Goal: Task Accomplishment & Management: Complete application form

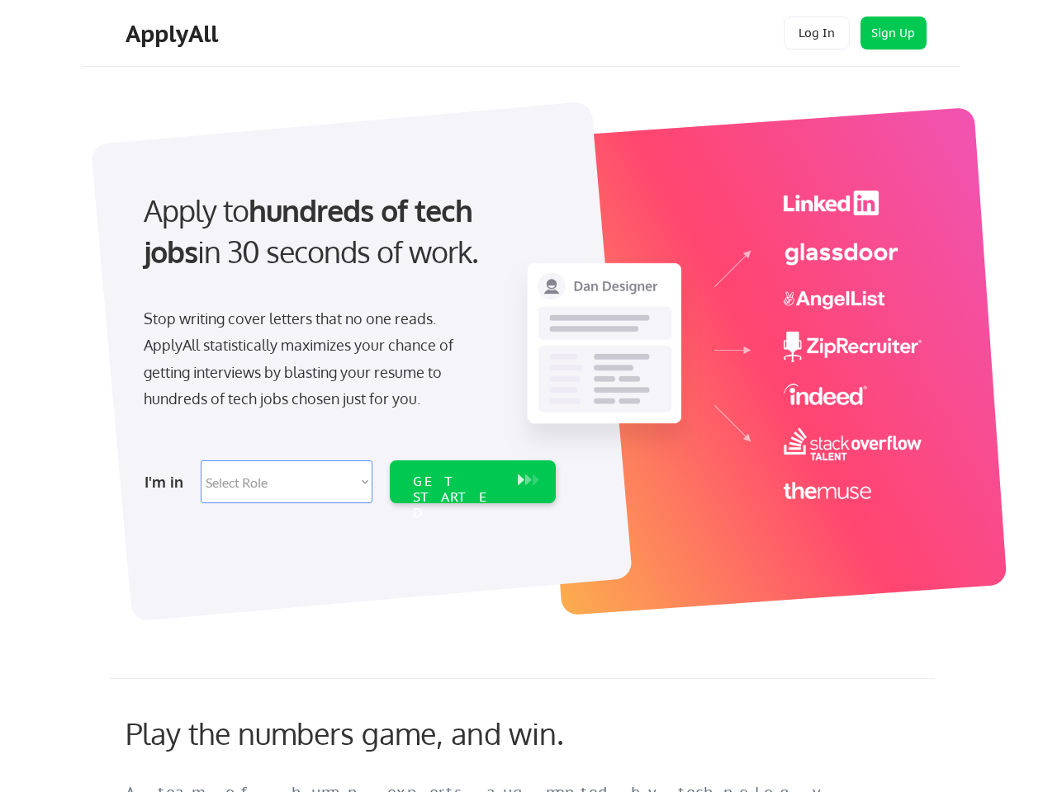
click at [521, 396] on div "Apply to hundreds of tech jobs in 30 seconds of work. Stop writing cover letter…" at bounding box center [347, 342] width 461 height 338
click at [523, 352] on div "Apply to hundreds of tech jobs in 30 seconds of work. Stop writing cover letter…" at bounding box center [347, 342] width 461 height 338
click at [348, 342] on div "Stop writing cover letters that no one reads. ApplyAll statistically maximizes …" at bounding box center [313, 358] width 339 height 107
click at [346, 245] on div "Apply to hundreds of tech jobs in 30 seconds of work." at bounding box center [346, 231] width 405 height 83
click at [313, 362] on div "Stop writing cover letters that no one reads. ApplyAll statistically maximizes …" at bounding box center [313, 358] width 339 height 107
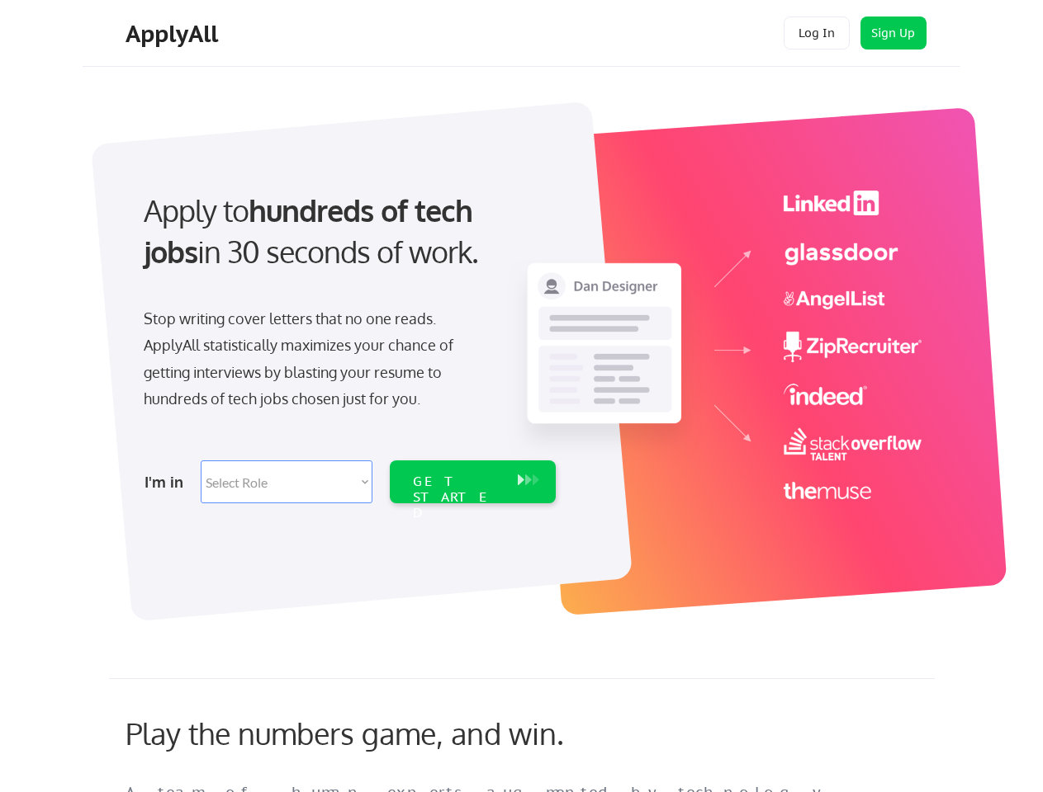
click at [348, 482] on select "Select Role Software Engineering Product Management Customer Success Sales UI/U…" at bounding box center [287, 482] width 172 height 43
click at [168, 482] on div "I'm in" at bounding box center [167, 482] width 46 height 26
click at [286, 482] on select "Select Role Software Engineering Product Management Customer Success Sales UI/U…" at bounding box center [287, 482] width 172 height 43
click at [472, 482] on div "GET STARTED" at bounding box center [457, 498] width 88 height 48
click at [456, 482] on div "GET STARTED" at bounding box center [457, 498] width 88 height 48
